Goal: Navigation & Orientation: Find specific page/section

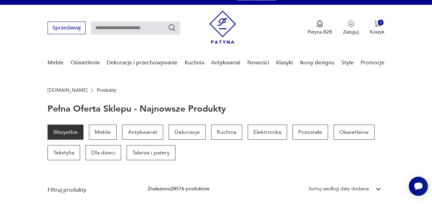
scroll to position [8, 0]
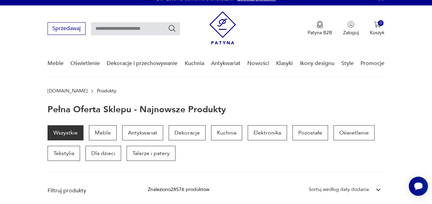
drag, startPoint x: 435, startPoint y: 3, endPoint x: 258, endPoint y: 63, distance: 187.0
click at [258, 63] on link "Nowości" at bounding box center [258, 63] width 22 height 26
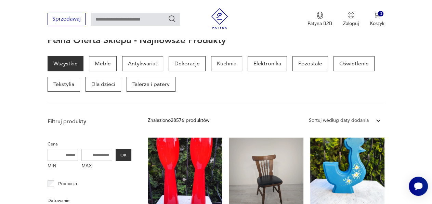
click at [258, 63] on p "Elektronika" at bounding box center [267, 63] width 39 height 15
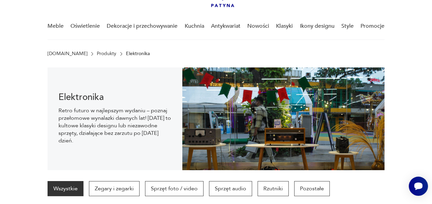
scroll to position [43, 0]
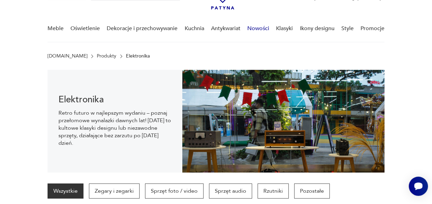
click at [260, 30] on link "Nowości" at bounding box center [258, 28] width 22 height 26
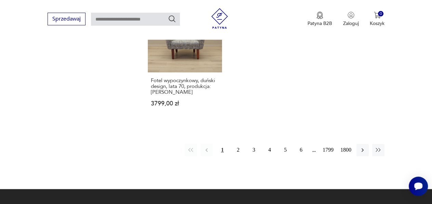
scroll to position [868, 0]
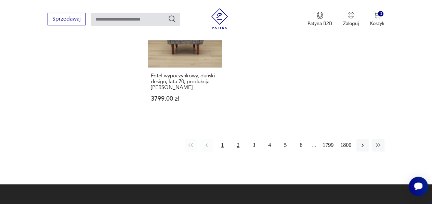
click at [236, 139] on button "2" at bounding box center [238, 145] width 12 height 12
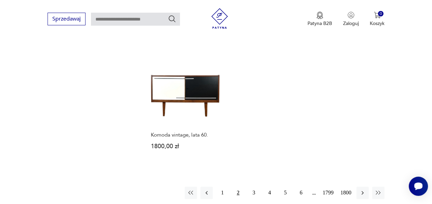
scroll to position [839, 0]
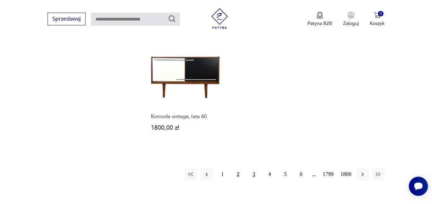
click at [257, 168] on button "3" at bounding box center [254, 174] width 12 height 12
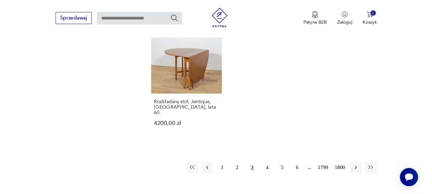
scroll to position [870, 0]
